Goal: Use online tool/utility: Utilize a website feature to perform a specific function

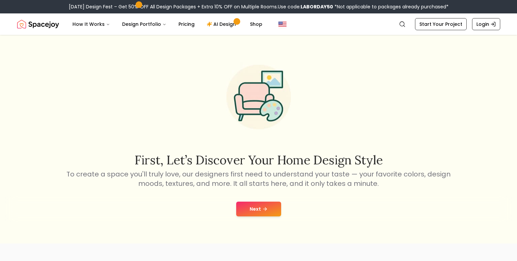
click at [256, 206] on button "Next" at bounding box center [258, 208] width 45 height 15
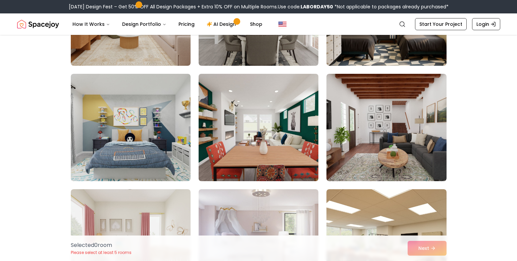
scroll to position [134, 0]
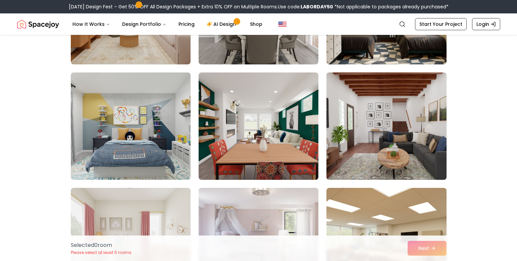
click at [360, 100] on img at bounding box center [386, 126] width 126 height 113
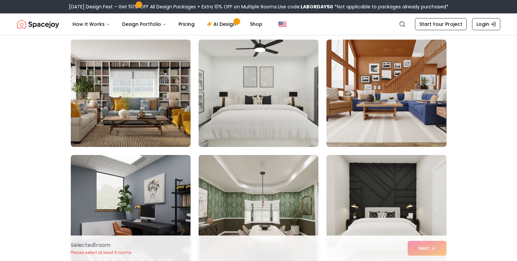
scroll to position [536, 0]
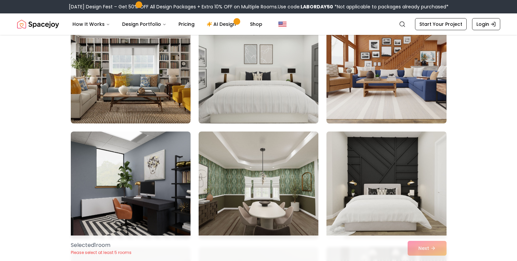
click at [398, 173] on img at bounding box center [386, 185] width 126 height 113
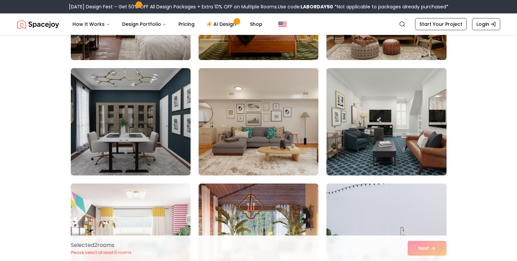
scroll to position [1542, 0]
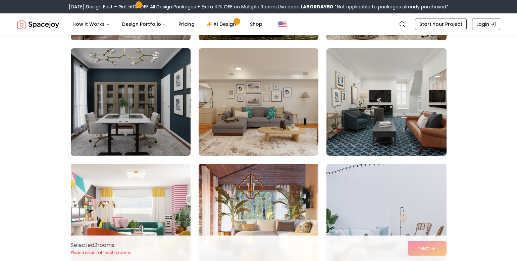
click at [145, 111] on img at bounding box center [131, 102] width 126 height 113
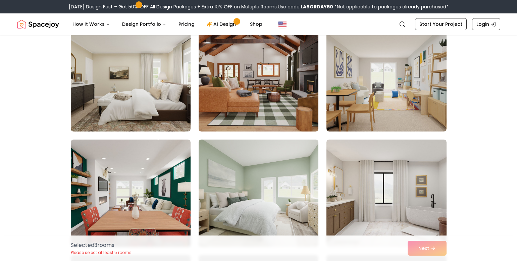
scroll to position [2883, 0]
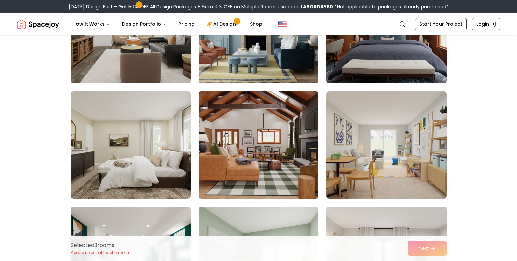
click at [251, 153] on img at bounding box center [258, 144] width 126 height 113
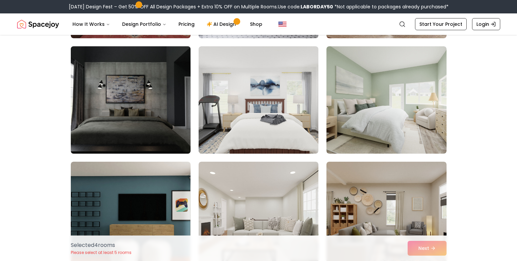
scroll to position [3318, 0]
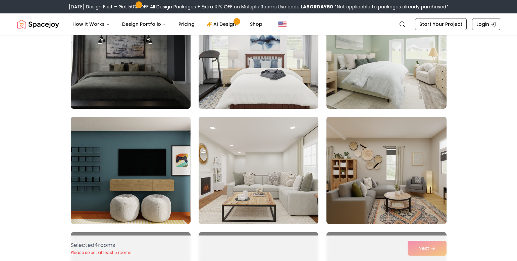
click at [162, 56] on img at bounding box center [131, 55] width 126 height 113
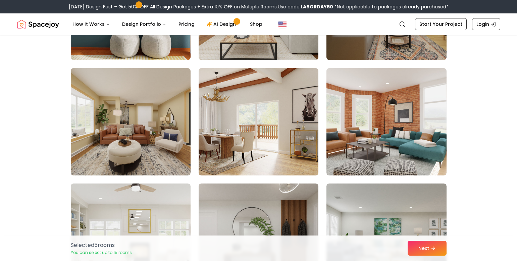
scroll to position [3553, 0]
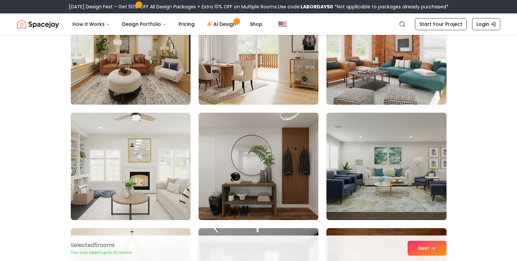
click at [291, 179] on img at bounding box center [258, 166] width 126 height 113
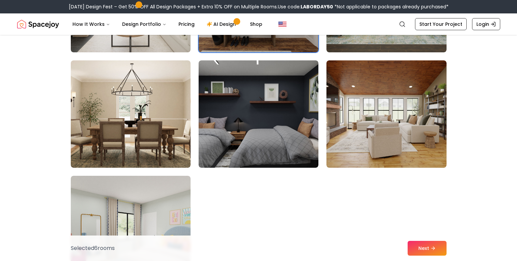
scroll to position [3687, 0]
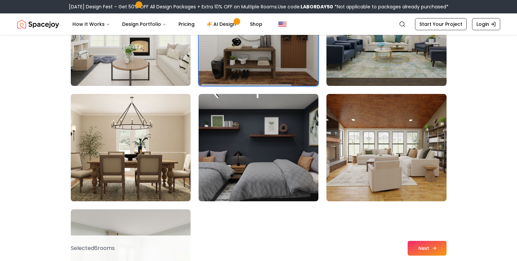
click at [430, 248] on button "Next" at bounding box center [426, 248] width 39 height 15
